Goal: Browse casually: Explore the website without a specific task or goal

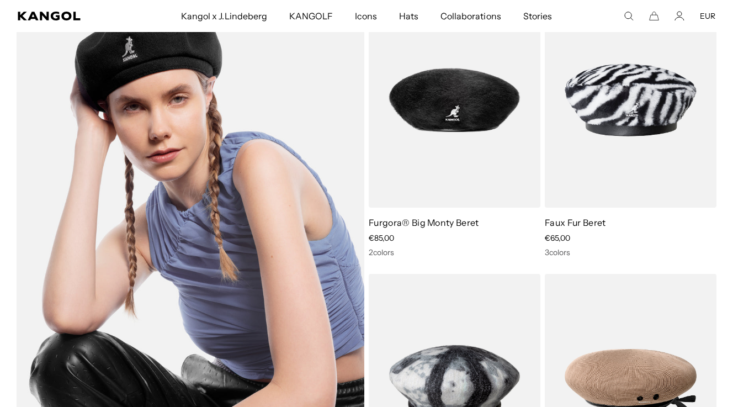
scroll to position [731, 0]
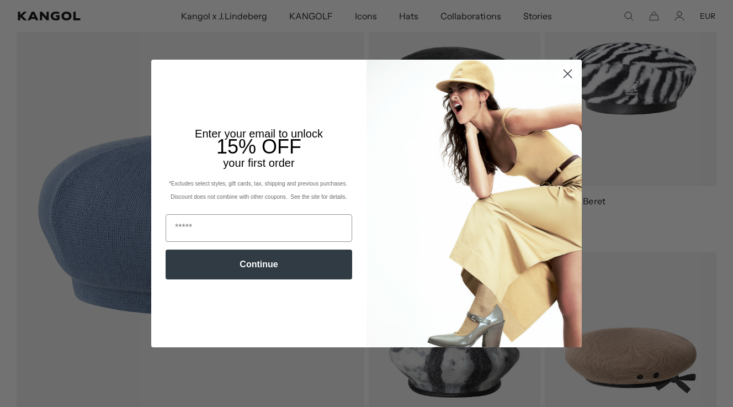
click at [569, 76] on circle "Close dialog" at bounding box center [568, 74] width 18 height 18
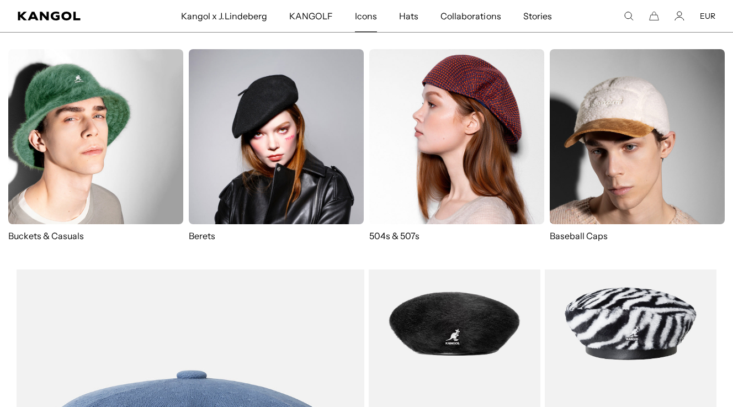
scroll to position [0, 0]
click at [289, 133] on img at bounding box center [276, 136] width 175 height 175
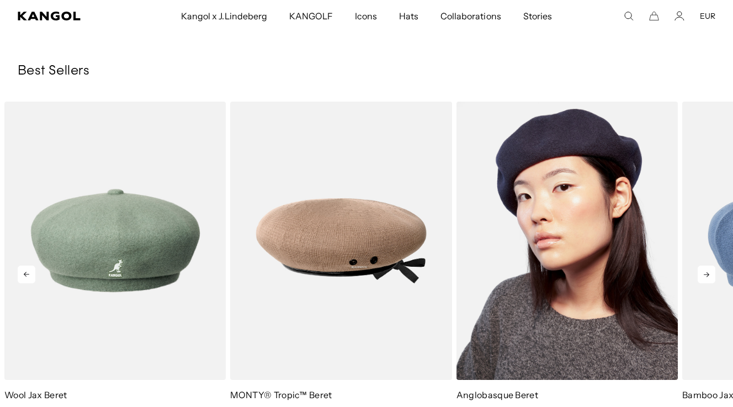
scroll to position [990, 0]
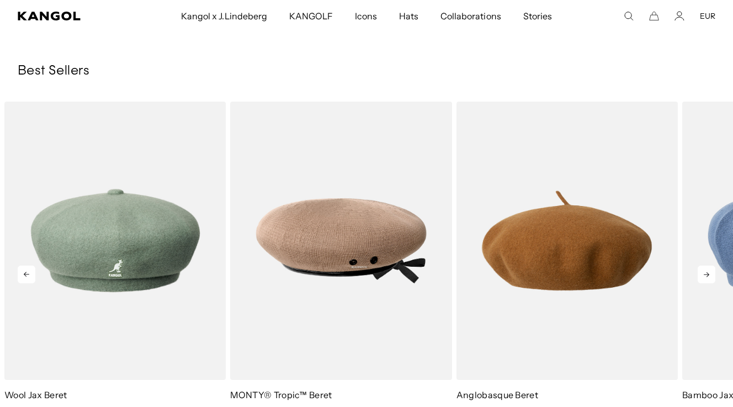
click at [703, 277] on icon at bounding box center [707, 275] width 18 height 18
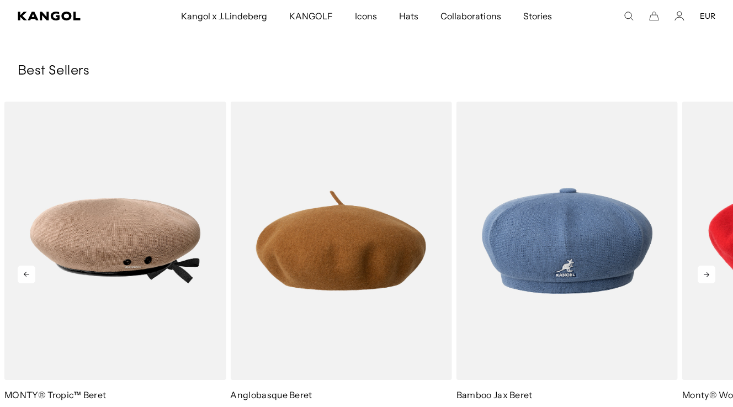
click at [703, 274] on icon at bounding box center [707, 275] width 18 height 18
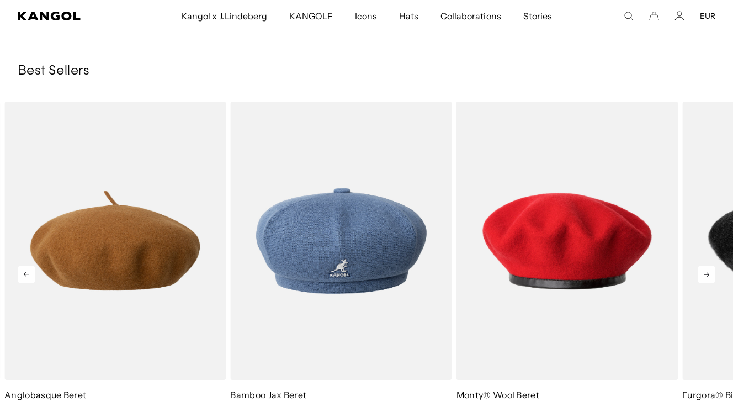
scroll to position [0, 0]
click at [703, 274] on icon at bounding box center [707, 275] width 18 height 18
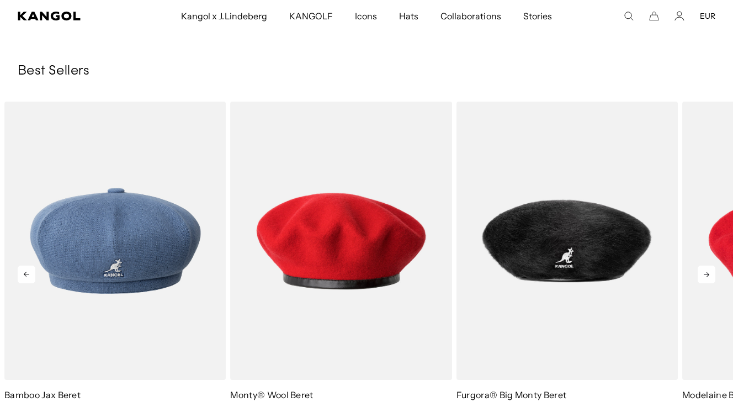
click at [703, 273] on icon at bounding box center [707, 275] width 18 height 18
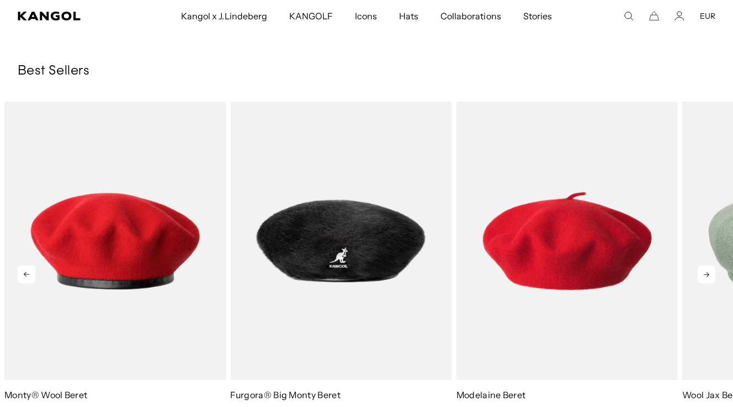
click at [703, 273] on icon at bounding box center [707, 275] width 18 height 18
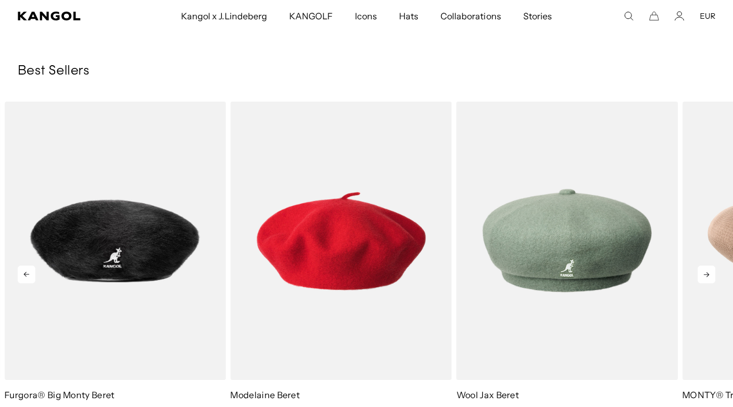
click at [703, 273] on icon at bounding box center [707, 275] width 18 height 18
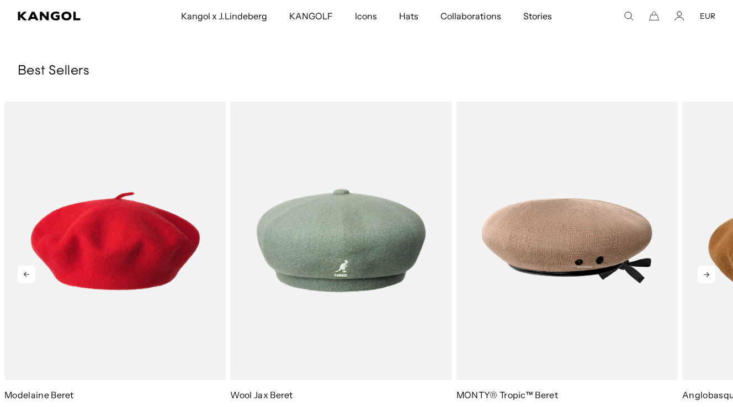
click at [703, 273] on icon at bounding box center [707, 275] width 18 height 18
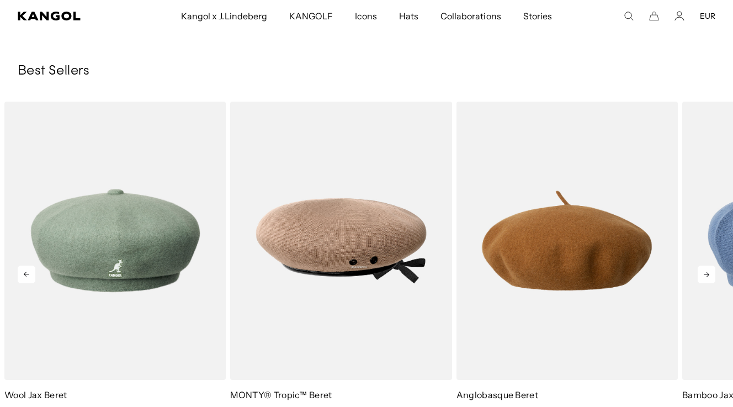
click at [703, 273] on icon at bounding box center [707, 275] width 18 height 18
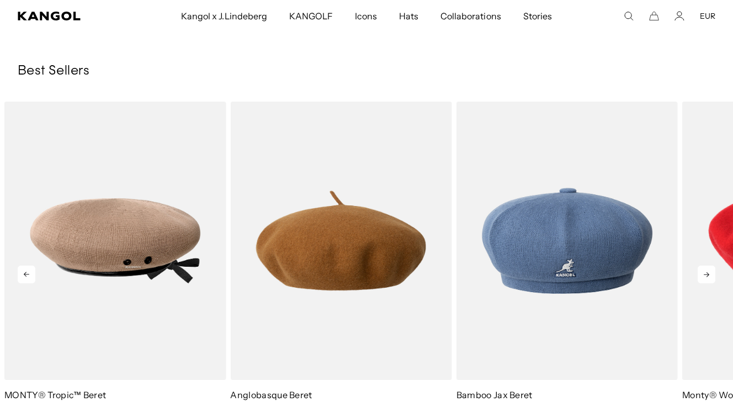
click at [702, 273] on icon at bounding box center [707, 275] width 18 height 18
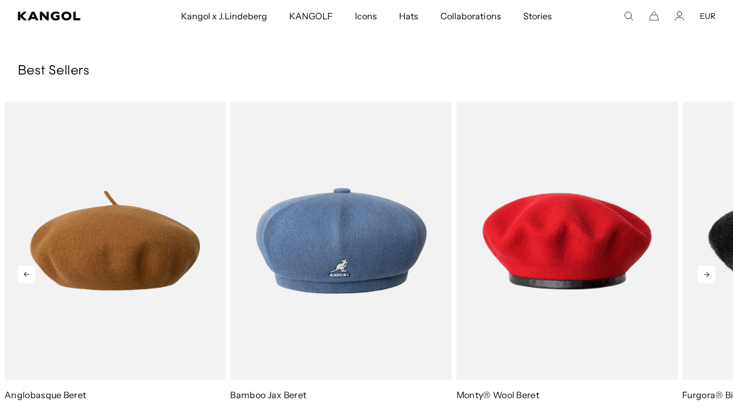
click at [701, 273] on icon at bounding box center [707, 275] width 18 height 18
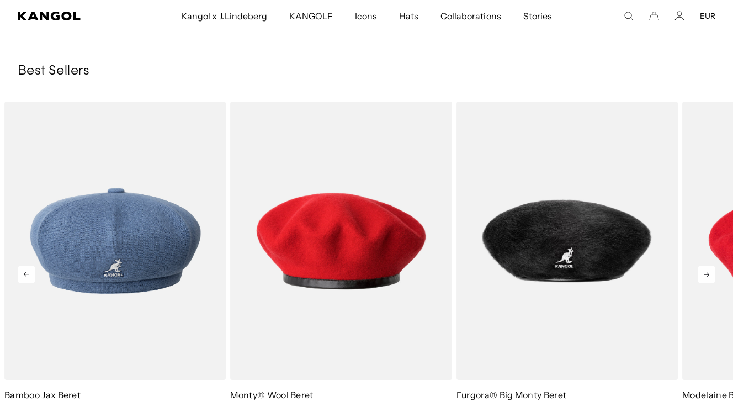
click at [700, 272] on icon at bounding box center [707, 275] width 18 height 18
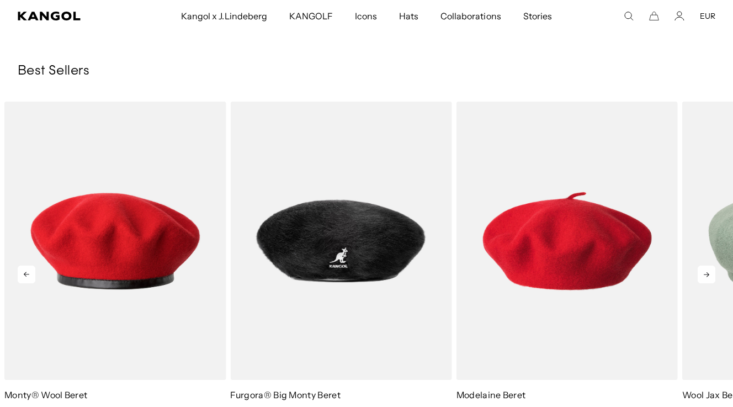
scroll to position [0, 227]
click at [700, 273] on icon at bounding box center [707, 275] width 18 height 18
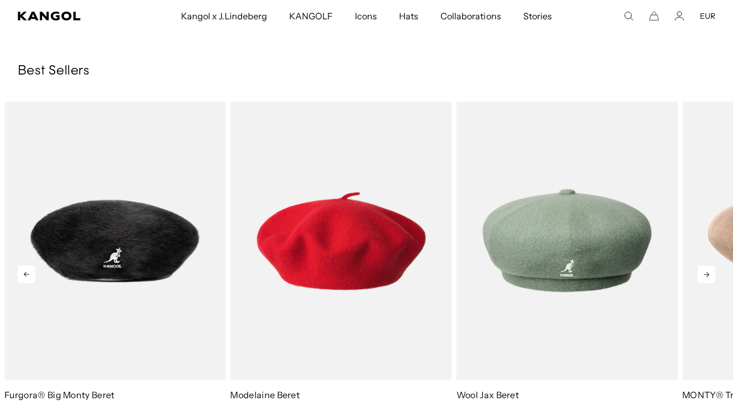
click at [700, 273] on icon at bounding box center [707, 275] width 18 height 18
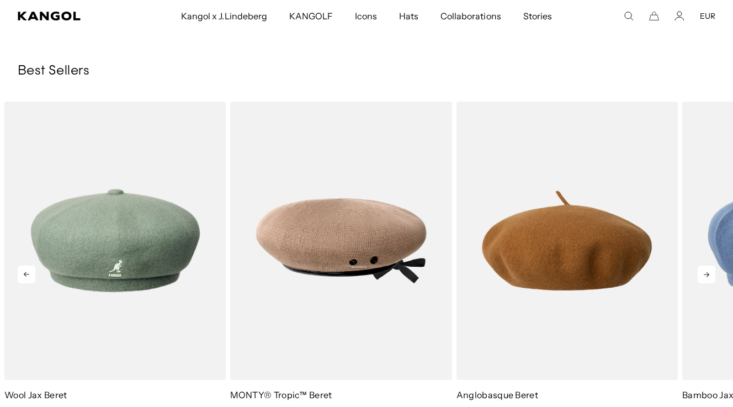
click at [700, 273] on icon at bounding box center [707, 275] width 18 height 18
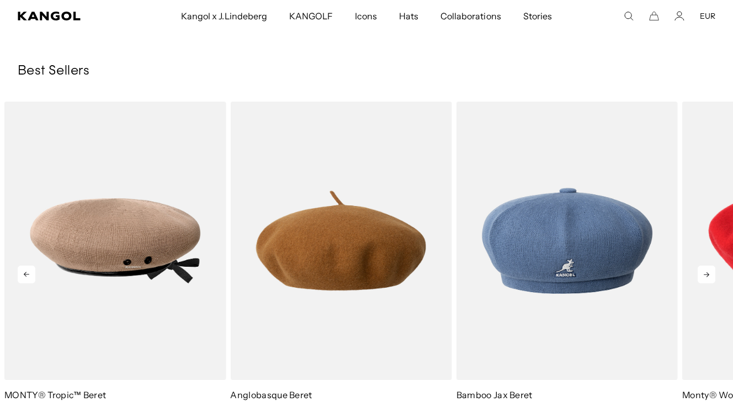
click at [700, 273] on icon at bounding box center [707, 275] width 18 height 18
click at [699, 273] on icon at bounding box center [707, 275] width 18 height 18
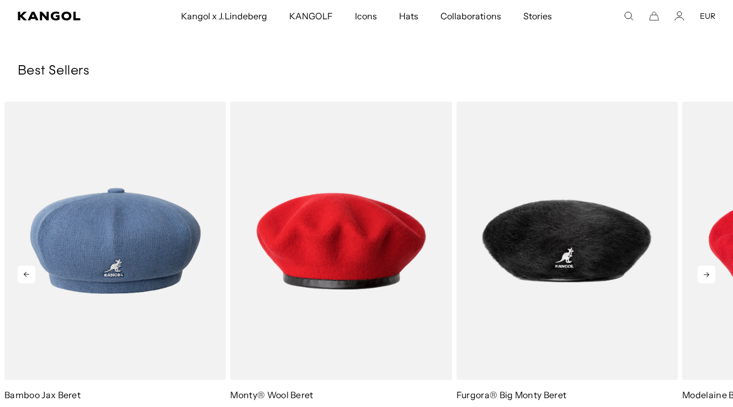
click at [699, 273] on icon at bounding box center [707, 275] width 18 height 18
click at [698, 273] on icon at bounding box center [707, 275] width 18 height 18
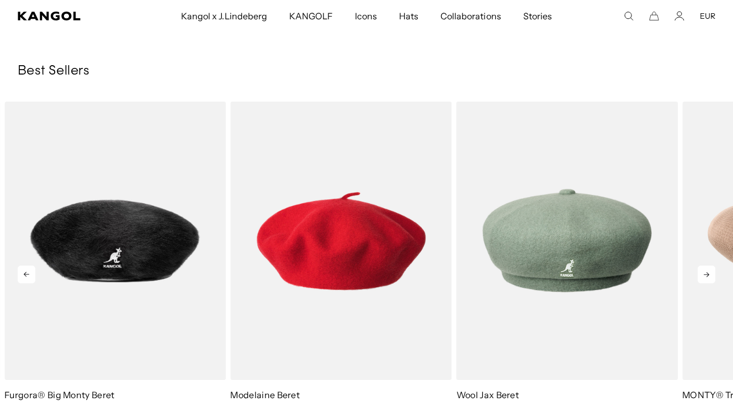
click at [698, 273] on icon at bounding box center [707, 275] width 18 height 18
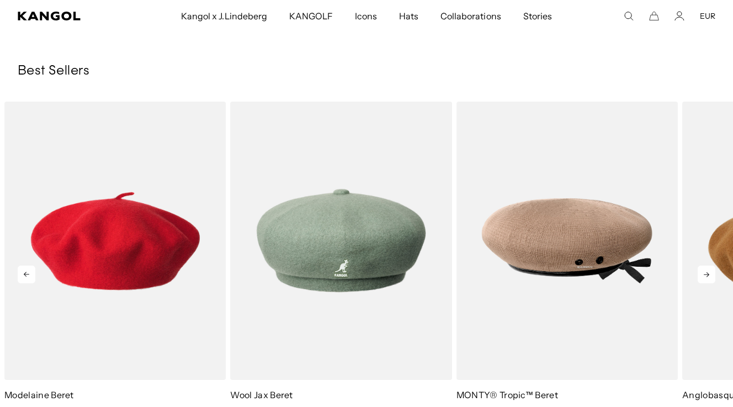
click at [698, 273] on icon at bounding box center [707, 275] width 18 height 18
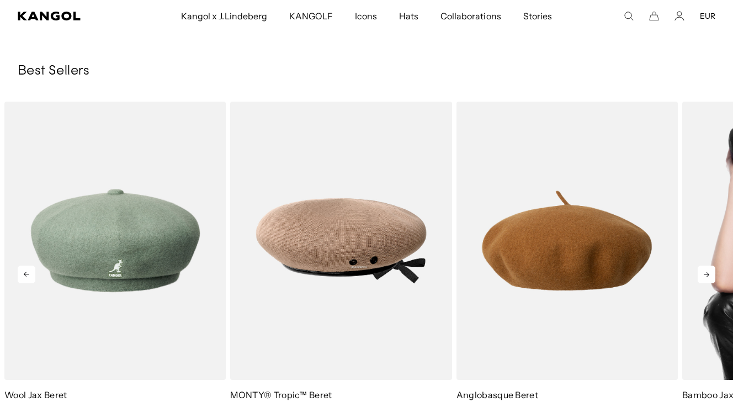
click at [697, 273] on div "Previous Next Sale Price €69,00 Sale Price" at bounding box center [366, 266] width 733 height 328
click at [0, 0] on img "4 of 7" at bounding box center [0, 0] width 0 height 0
drag, startPoint x: 697, startPoint y: 273, endPoint x: 687, endPoint y: 242, distance: 32.0
click at [0, 0] on img "4 of 7" at bounding box center [0, 0] width 0 height 0
